Goal: Find specific page/section: Find specific page/section

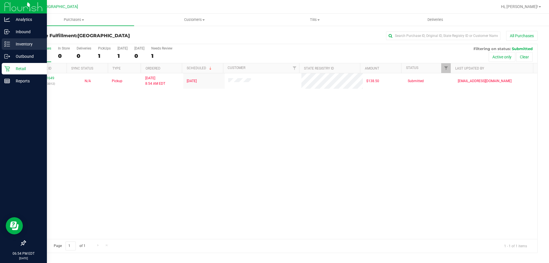
click at [11, 44] on p "Inventory" at bounding box center [27, 44] width 34 height 7
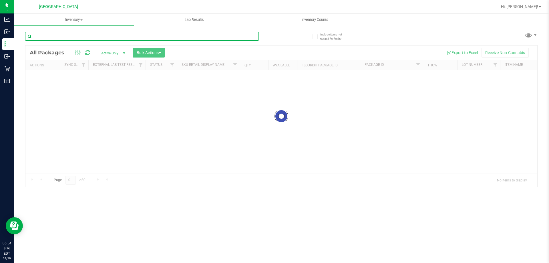
click at [76, 38] on div "Inventory All packages All inventory Waste log Create inventory Lab Results Inv…" at bounding box center [281, 138] width 535 height 249
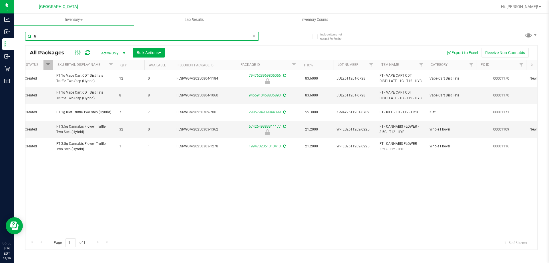
type input "t"
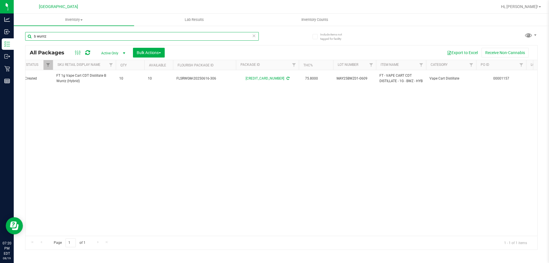
click at [60, 37] on input "b wuntz" at bounding box center [141, 36] width 233 height 9
type input "b"
